Goal: Check status: Check status

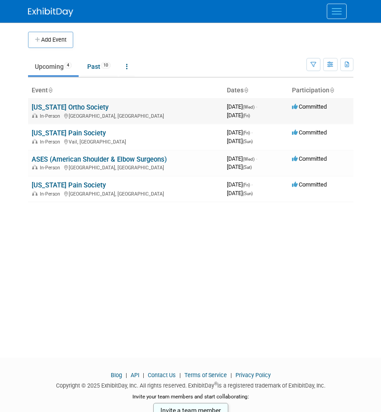
click at [99, 110] on link "[US_STATE] Ortho Society" at bounding box center [70, 107] width 77 height 8
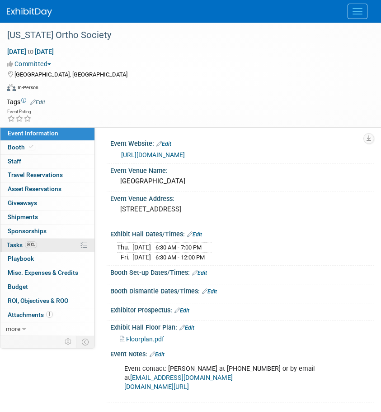
click at [10, 244] on span "Tasks 80%" at bounding box center [22, 244] width 30 height 7
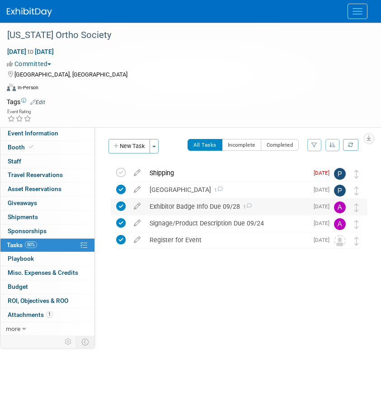
click at [176, 210] on div "Exhibitor Badge Info Due 09/28 1" at bounding box center [226, 206] width 163 height 15
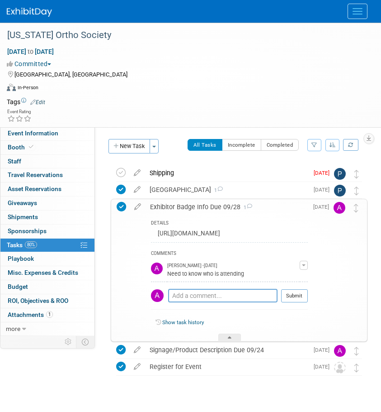
click at [178, 212] on div "Exhibitor Badge Info Due 09/28 1" at bounding box center [227, 206] width 162 height 15
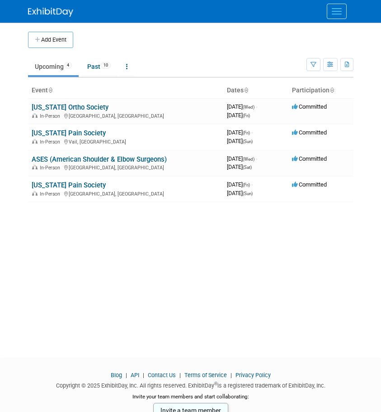
drag, startPoint x: 80, startPoint y: 105, endPoint x: 77, endPoint y: 97, distance: 9.0
click at [80, 105] on link "[US_STATE] Ortho Society" at bounding box center [70, 107] width 77 height 8
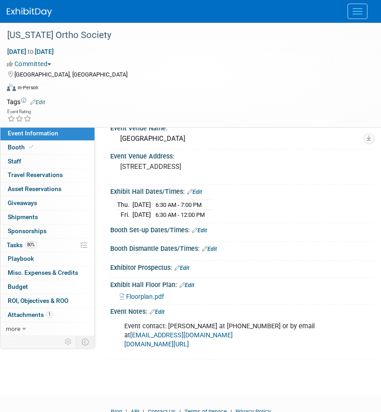
scroll to position [33, 0]
